Goal: Transaction & Acquisition: Purchase product/service

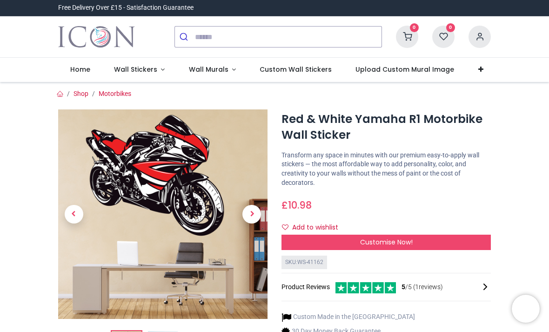
click at [256, 215] on span "Next" at bounding box center [252, 214] width 19 height 19
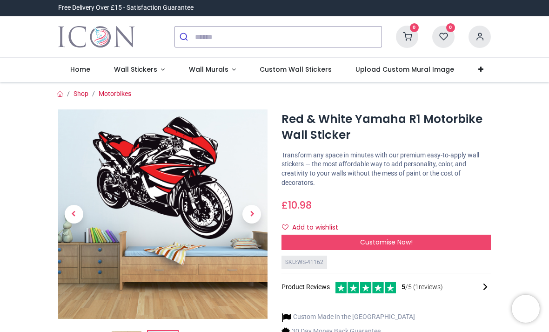
click at [256, 217] on span "Next" at bounding box center [252, 214] width 19 height 19
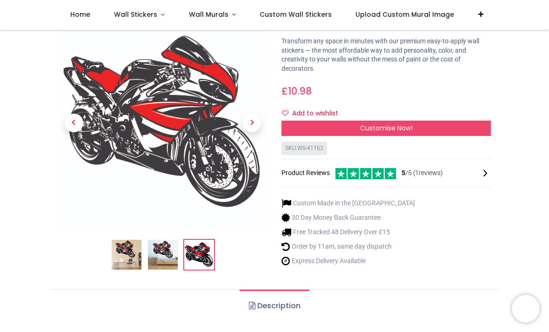
scroll to position [61, 0]
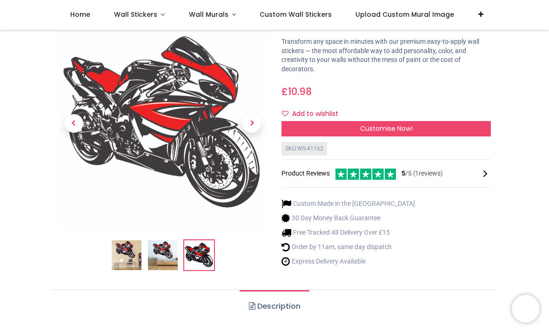
click at [439, 260] on div "Custom Made in the UK 30 Day Money Back Guarantee Free Tracked 48 Delivery Over…" at bounding box center [387, 231] width 210 height 80
click at [458, 124] on div "Customise Now!" at bounding box center [387, 129] width 210 height 16
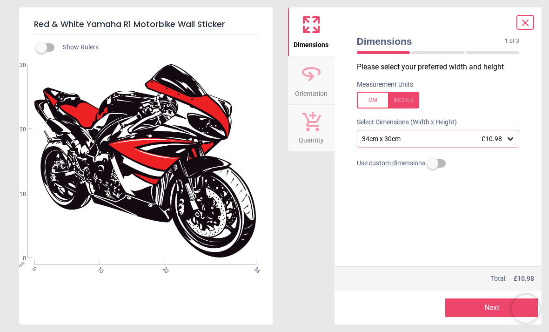
click at [408, 102] on div at bounding box center [388, 100] width 62 height 17
click at [507, 140] on icon at bounding box center [510, 138] width 9 height 9
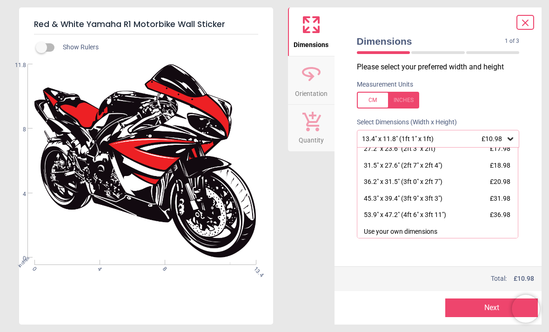
scroll to position [56, 0]
click at [466, 217] on div "53.9" x 47.2" (4ft 6" x 3ft 11") £36.98" at bounding box center [438, 215] width 161 height 17
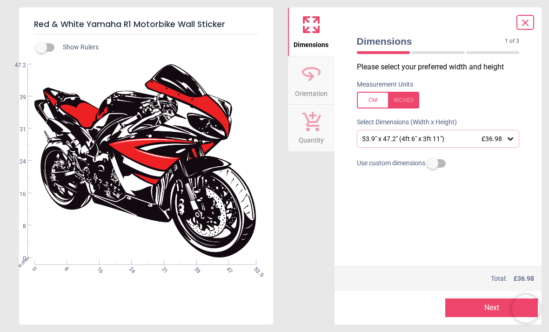
click at [41, 47] on label at bounding box center [41, 47] width 0 height 0
click at [433, 163] on label at bounding box center [433, 163] width 0 height 0
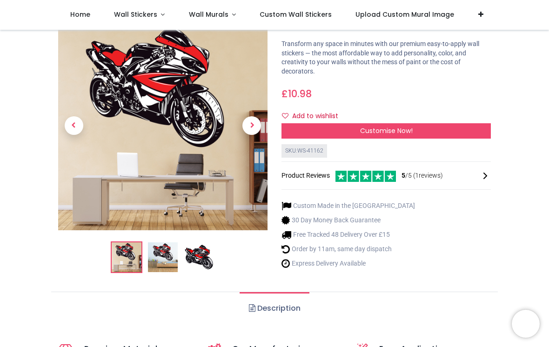
scroll to position [60, 0]
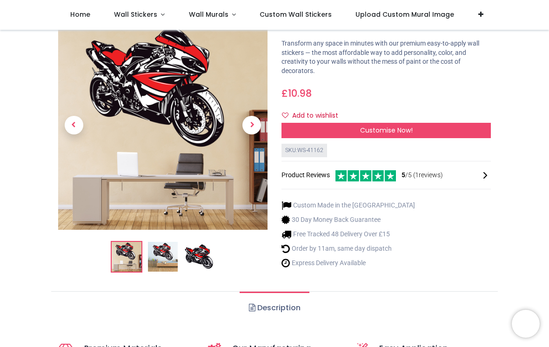
click at [171, 249] on img at bounding box center [163, 257] width 30 height 30
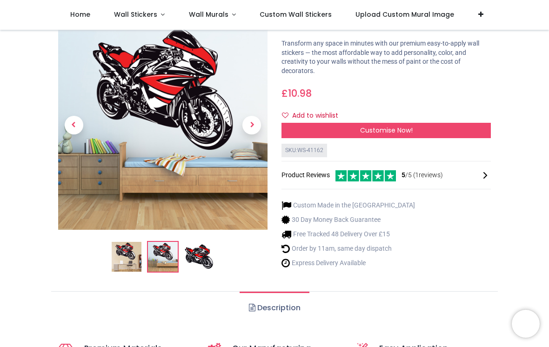
click at [198, 255] on img at bounding box center [199, 257] width 30 height 30
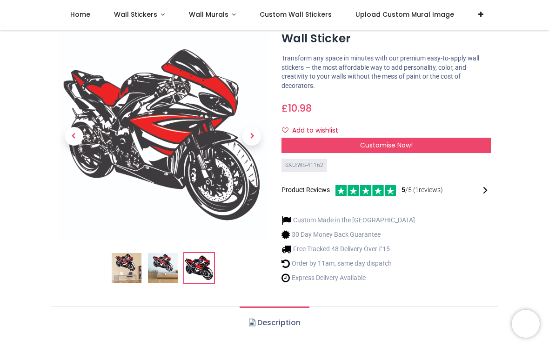
scroll to position [39, 0]
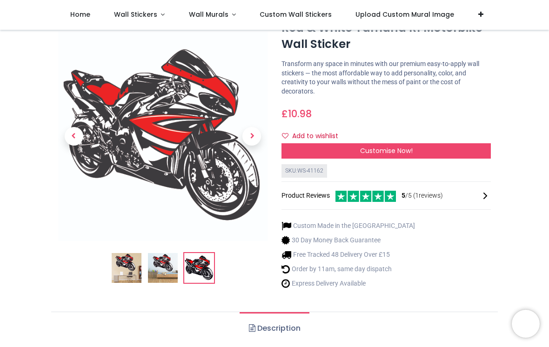
click at [452, 145] on div "Customise Now!" at bounding box center [387, 151] width 210 height 16
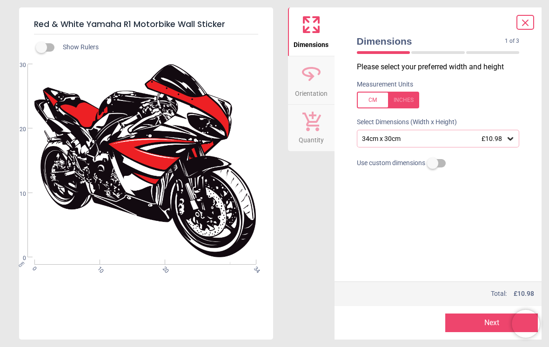
click at [495, 141] on span "£10.98" at bounding box center [492, 138] width 20 height 7
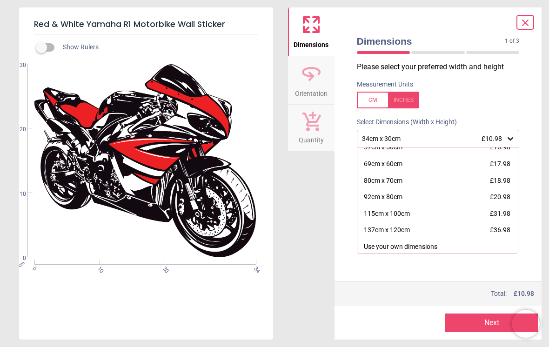
scroll to position [41, 0]
